Goal: Task Accomplishment & Management: Use online tool/utility

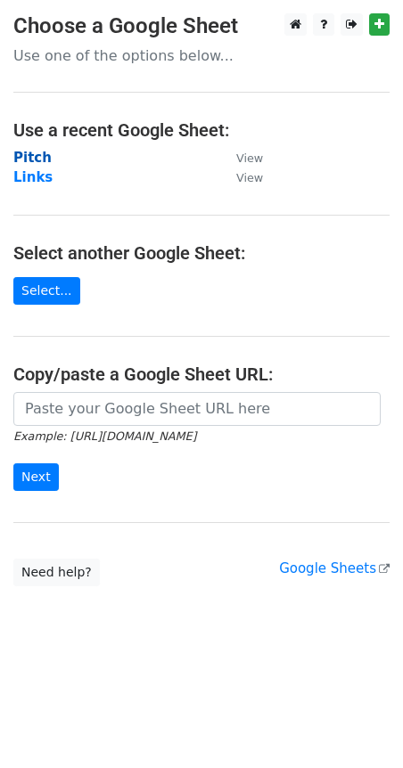
click at [31, 156] on strong "Pitch" at bounding box center [32, 158] width 38 height 16
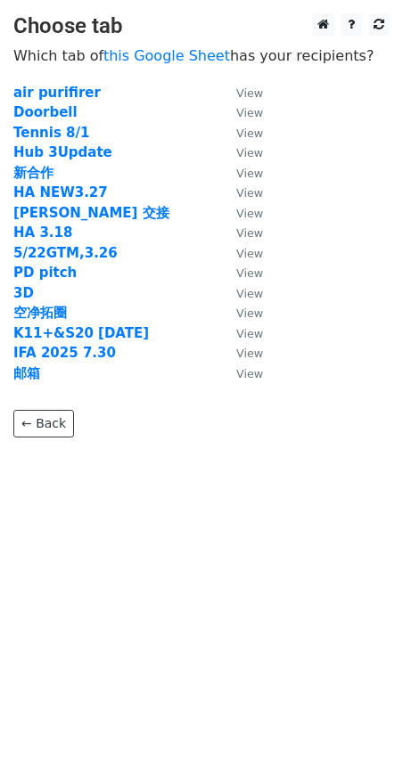
drag, startPoint x: 37, startPoint y: 374, endPoint x: 75, endPoint y: 392, distance: 42.2
click at [37, 374] on strong "邮箱" at bounding box center [26, 373] width 27 height 16
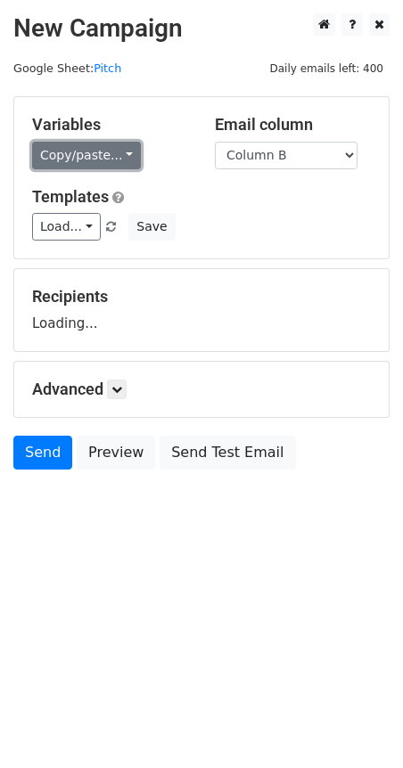
click at [103, 157] on link "Copy/paste..." at bounding box center [86, 156] width 109 height 28
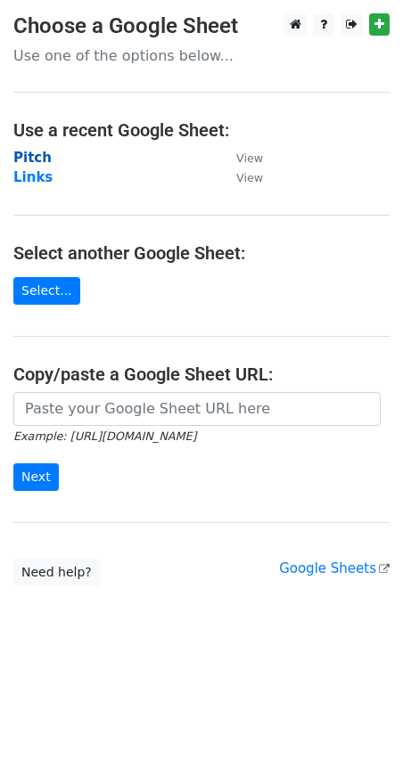
click at [40, 160] on strong "Pitch" at bounding box center [32, 158] width 38 height 16
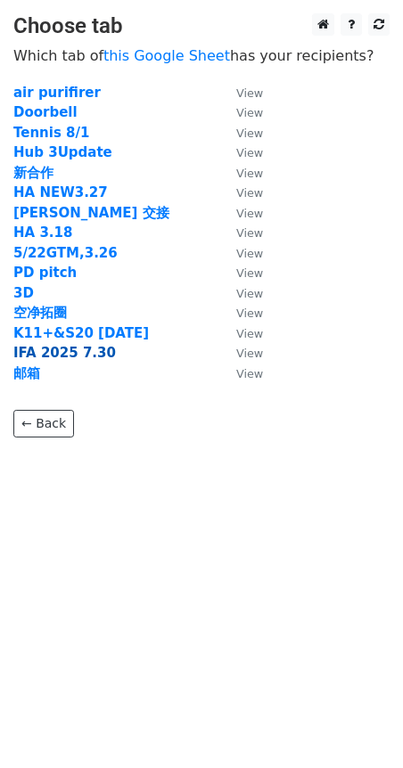
click at [90, 351] on strong "IFA 2025 7.30" at bounding box center [64, 353] width 102 height 16
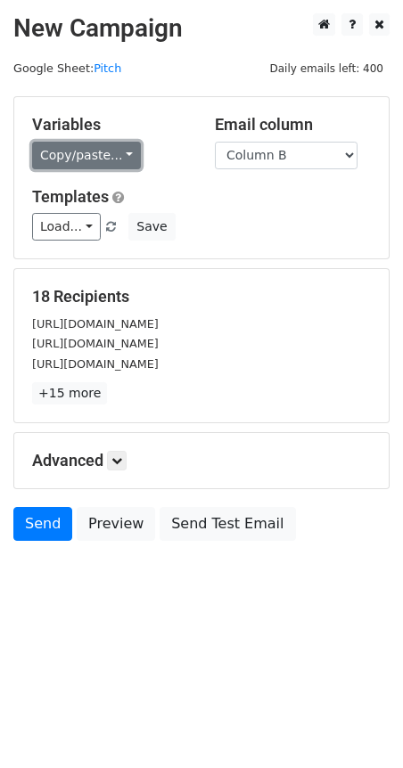
click at [114, 160] on link "Copy/paste..." at bounding box center [86, 156] width 109 height 28
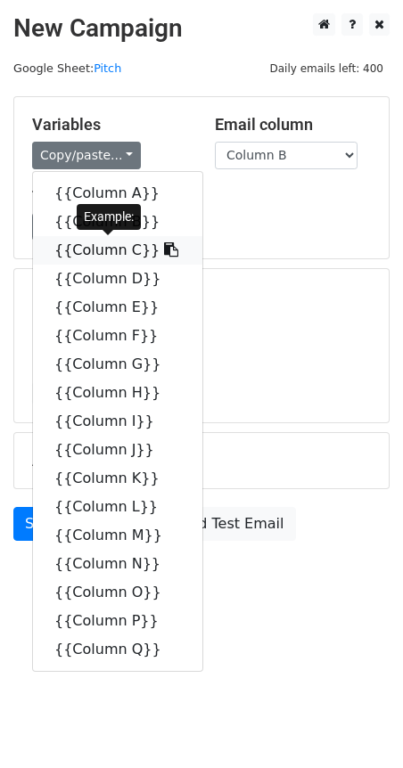
click at [164, 255] on icon at bounding box center [171, 249] width 14 height 14
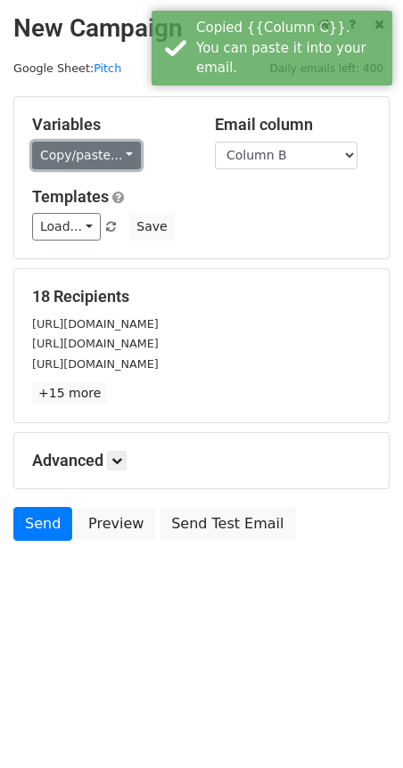
click at [99, 153] on link "Copy/paste..." at bounding box center [86, 156] width 109 height 28
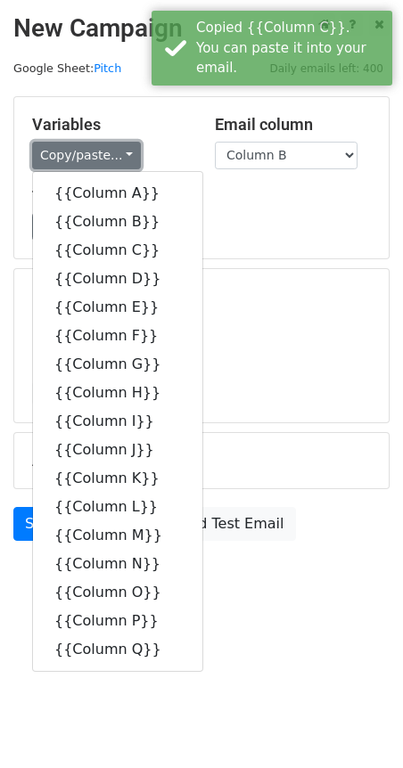
click at [99, 153] on link "Copy/paste..." at bounding box center [86, 156] width 109 height 28
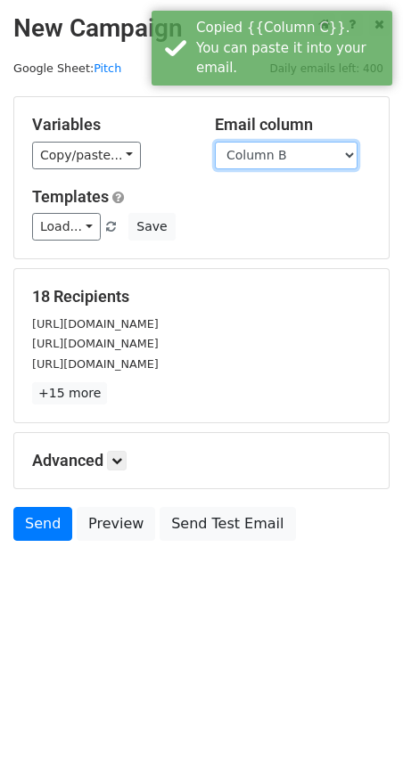
click at [281, 167] on select "Column A Column B Column C Column D Column E Column F Column G Column H Column …" at bounding box center [286, 156] width 142 height 28
select select "Column C"
click at [215, 142] on select "Column A Column B Column C Column D Column E Column F Column G Column H Column …" at bounding box center [286, 156] width 142 height 28
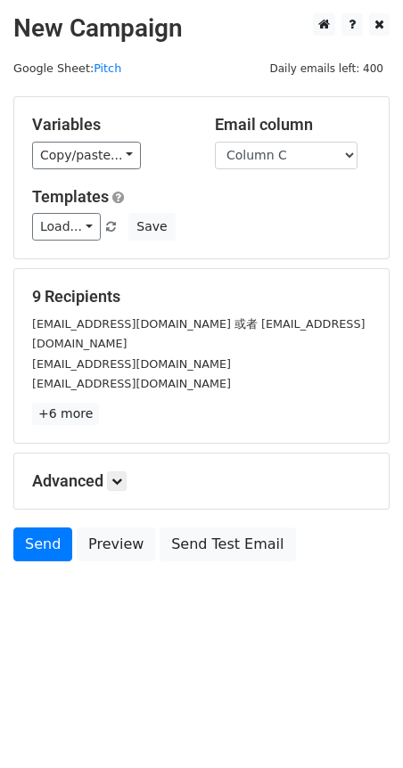
click at [320, 170] on div "Variables Copy/paste... {{Column A}} {{Column B}} {{Column C}} {{Column D}} {{C…" at bounding box center [201, 177] width 374 height 161
click at [335, 152] on select "Column A Column B Column C Column D Column E Column F Column G Column H Column …" at bounding box center [286, 156] width 142 height 28
click at [215, 142] on select "Column A Column B Column C Column D Column E Column F Column G Column H Column …" at bounding box center [286, 156] width 142 height 28
click at [112, 67] on link "Pitch" at bounding box center [108, 67] width 28 height 13
click at [108, 61] on link "Pitch" at bounding box center [108, 67] width 28 height 13
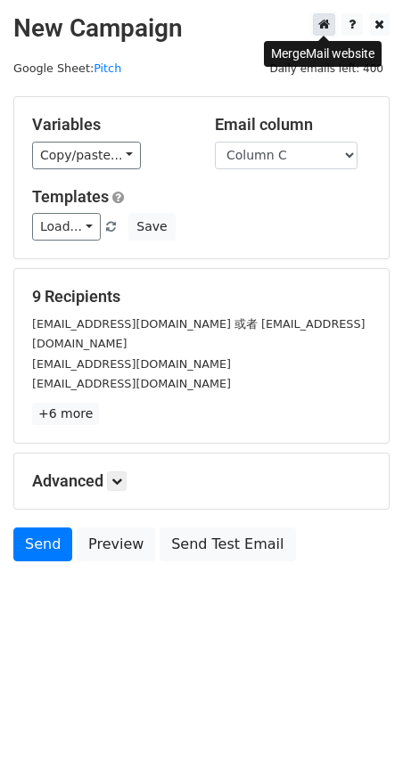
click at [330, 19] on link at bounding box center [324, 24] width 22 height 22
click at [73, 403] on link "+6 more" at bounding box center [65, 414] width 67 height 22
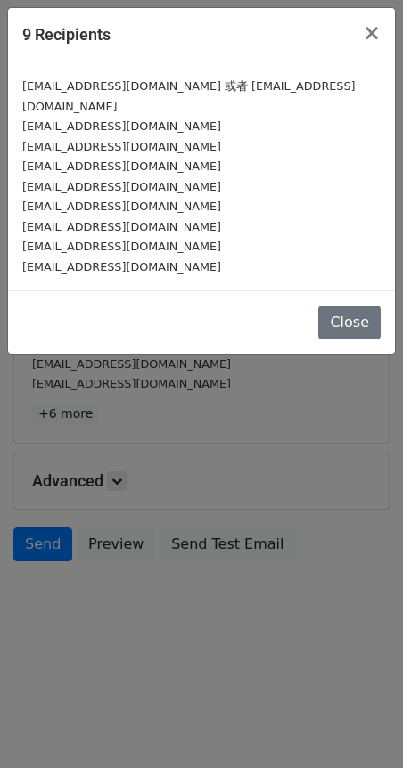
click at [173, 413] on div "9 Recipients × ai.uncovered.ai@gmail.com 或者 contact@aiuncovered.tech business@y…" at bounding box center [201, 384] width 403 height 768
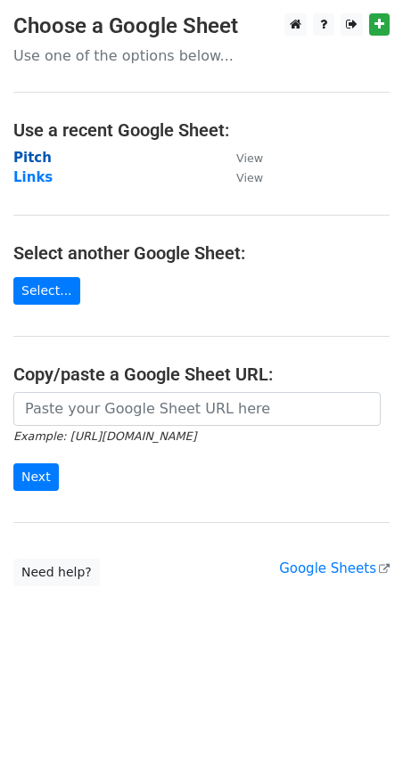
click at [24, 160] on strong "Pitch" at bounding box center [32, 158] width 38 height 16
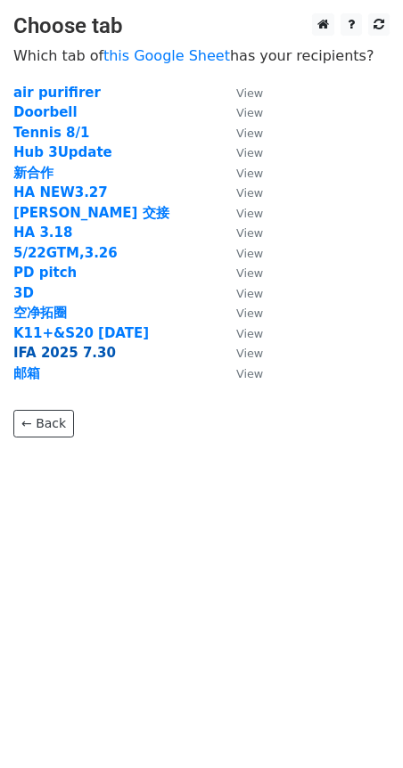
click at [47, 355] on strong "IFA 2025 7.30" at bounding box center [64, 353] width 102 height 16
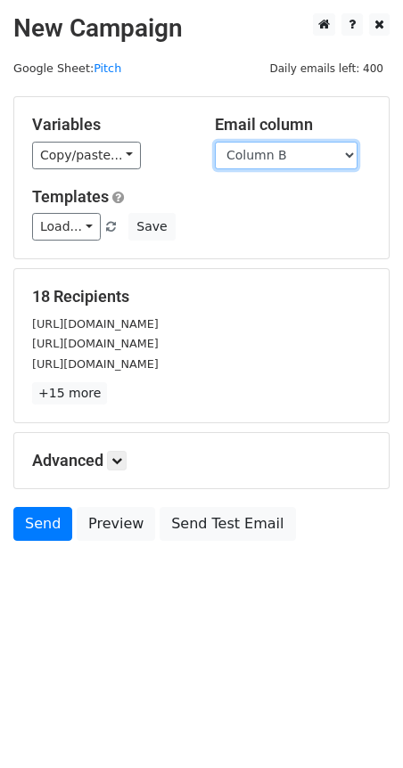
click at [273, 153] on select "Column A Column B Column C Column D Column E Column F Column G Column H Column …" at bounding box center [286, 156] width 142 height 28
select select "Column C"
click at [215, 142] on select "Column A Column B Column C Column D Column E Column F Column G Column H Column …" at bounding box center [286, 156] width 142 height 28
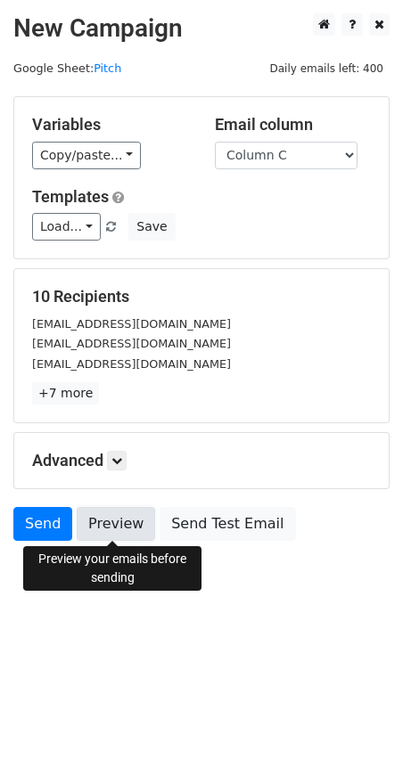
click at [91, 516] on link "Preview" at bounding box center [116, 524] width 78 height 34
click at [112, 531] on link "Preview" at bounding box center [116, 524] width 78 height 34
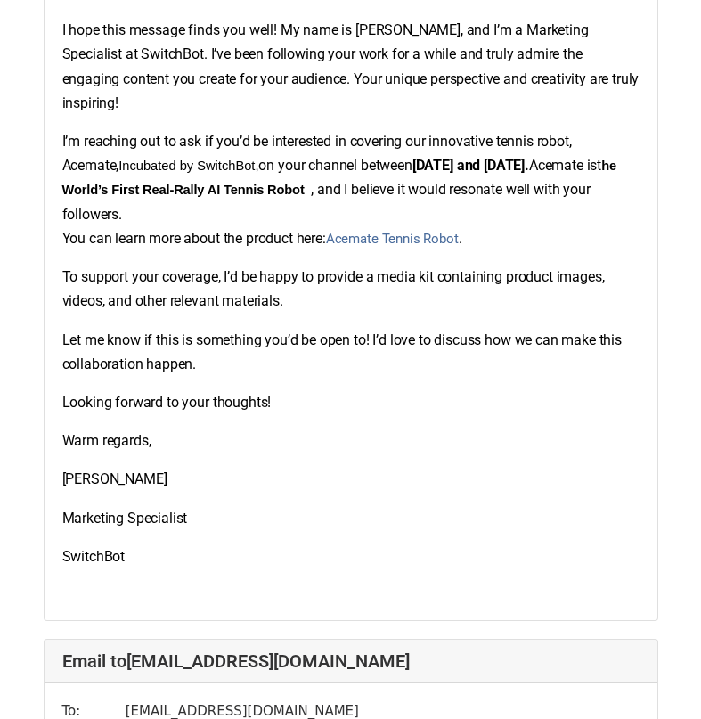
scroll to position [178, 0]
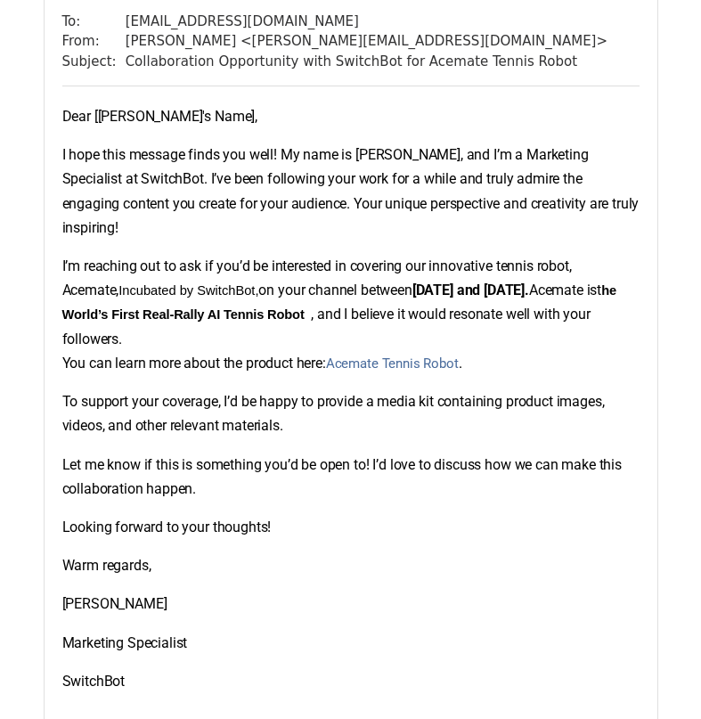
click at [367, 355] on span "Acemate Tennis Robot" at bounding box center [392, 363] width 133 height 16
click at [404, 352] on p "I’m reaching out to ask if you’d be interested in covering our innovative tenni…" at bounding box center [350, 314] width 577 height 121
click at [397, 355] on span "Acemate Tennis Robot" at bounding box center [392, 363] width 133 height 16
click at [381, 355] on span "Acemate Tennis Robot" at bounding box center [392, 363] width 133 height 16
click at [387, 355] on span "Acemate Tennis Robot" at bounding box center [392, 363] width 133 height 16
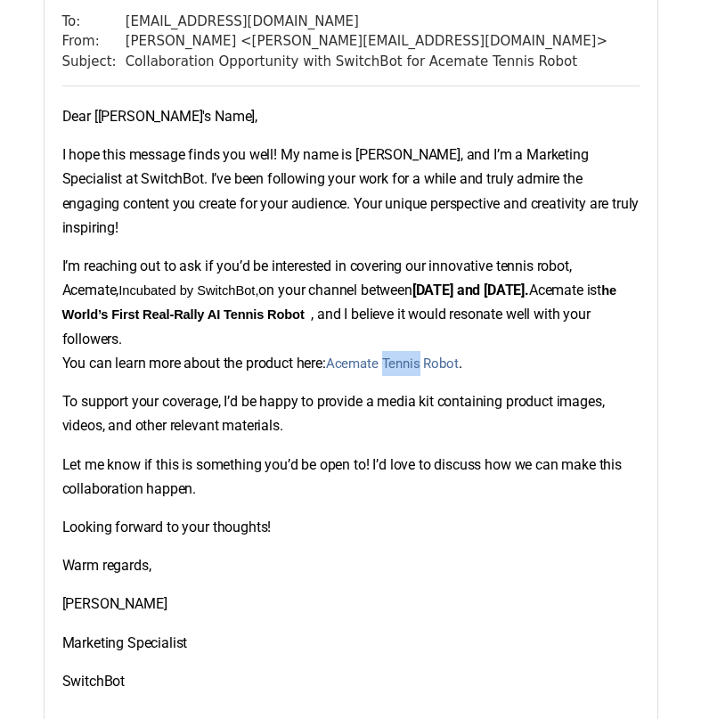
click at [387, 355] on span "Acemate Tennis Robot" at bounding box center [392, 363] width 133 height 16
click at [398, 486] on div "Dear [Blogger's Name], I hope this message finds you well! My name is Quinn, an…" at bounding box center [350, 415] width 577 height 623
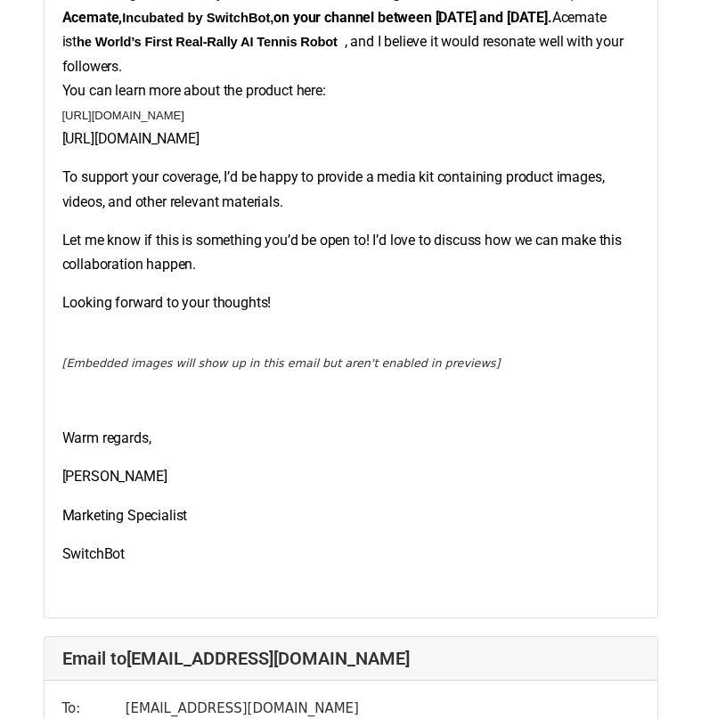
scroll to position [712, 0]
